Goal: Information Seeking & Learning: Compare options

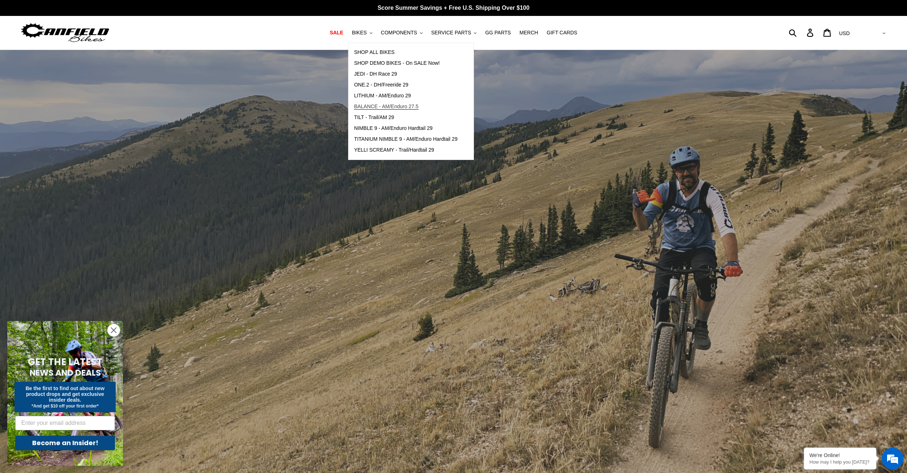
click at [396, 102] on link "BALANCE - AM/Enduro 27.5" at bounding box center [406, 106] width 114 height 11
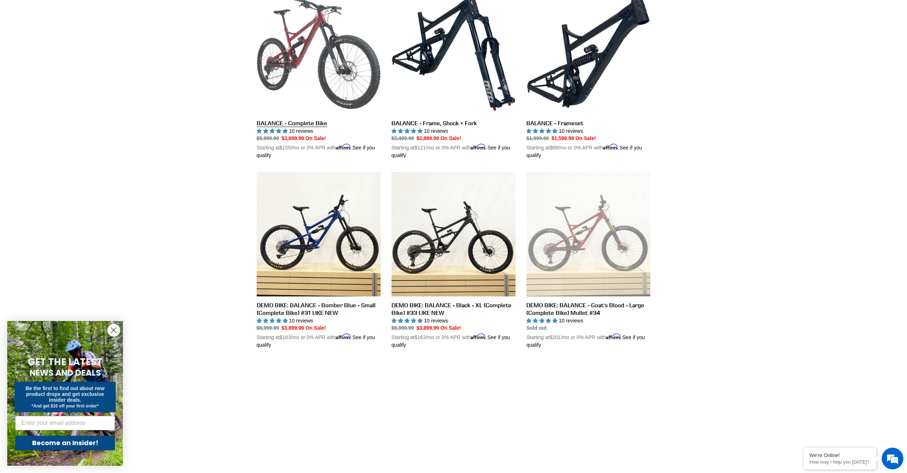
click at [354, 85] on link "BALANCE - Complete Bike" at bounding box center [319, 74] width 124 height 169
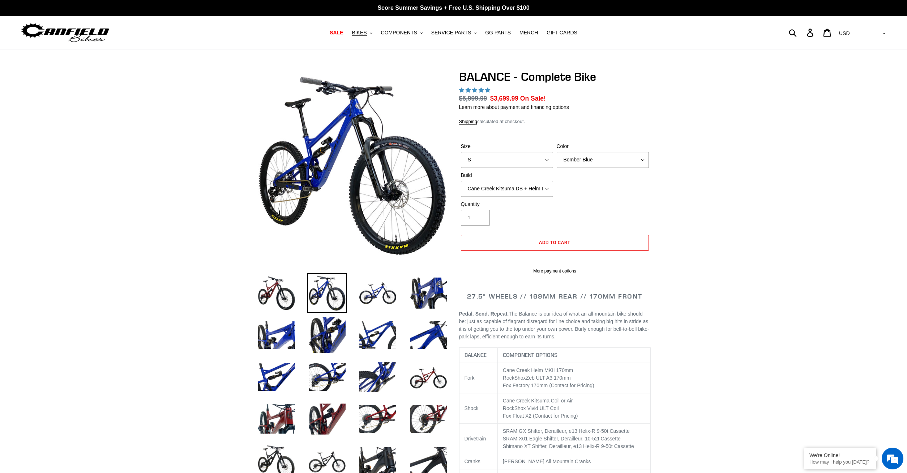
select select "highest-rating"
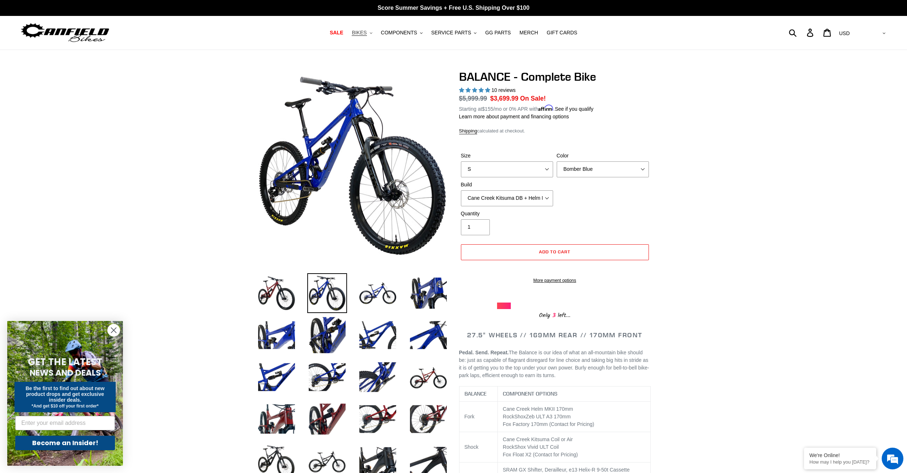
click at [367, 31] on span "BIKES" at bounding box center [359, 33] width 15 height 6
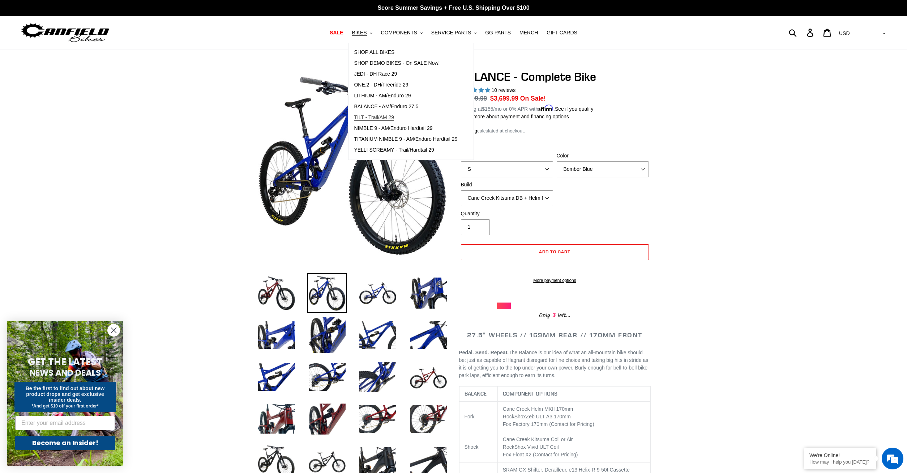
click at [418, 115] on link "TILT - Trail/AM 29" at bounding box center [406, 117] width 114 height 11
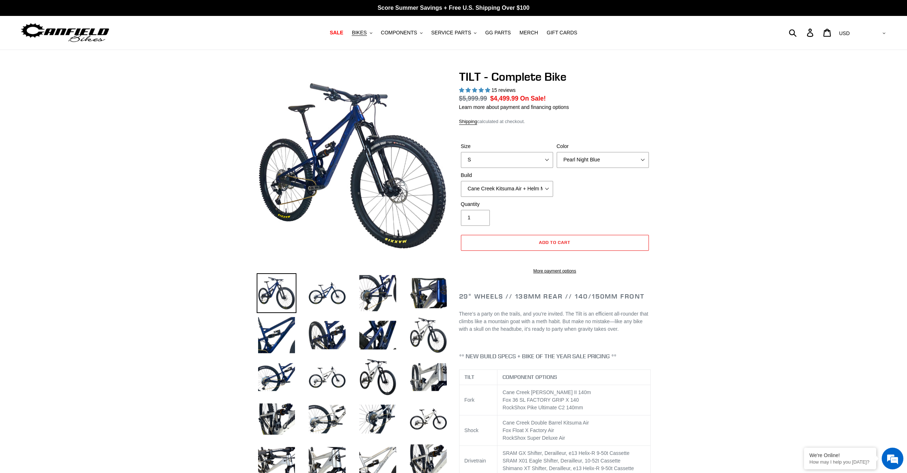
select select "highest-rating"
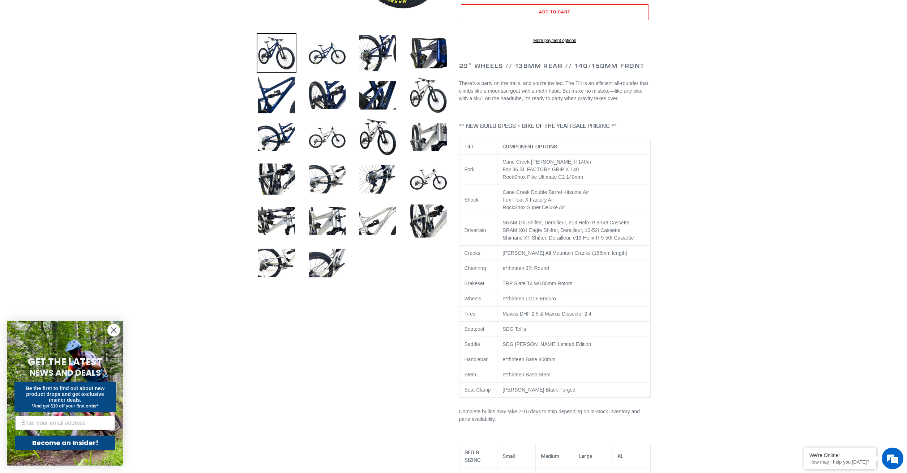
scroll to position [221, 0]
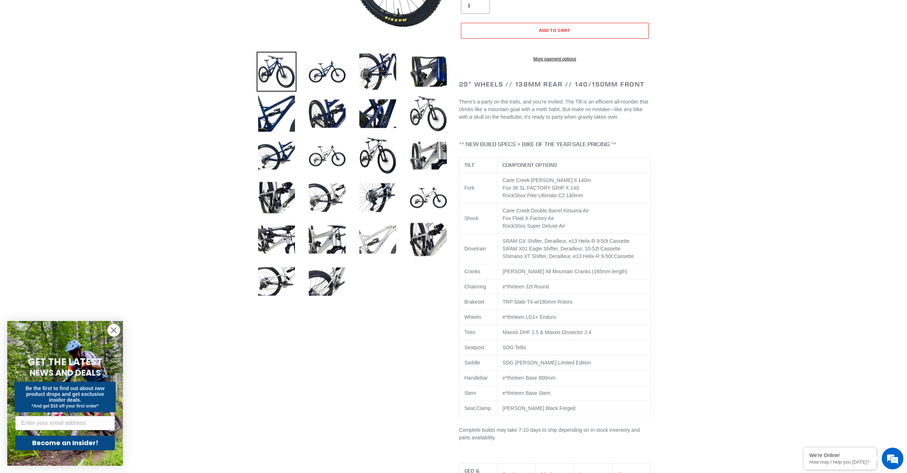
click at [375, 235] on img at bounding box center [378, 240] width 40 height 40
